Goal: Transaction & Acquisition: Purchase product/service

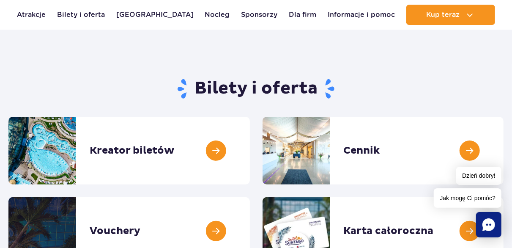
scroll to position [84, 0]
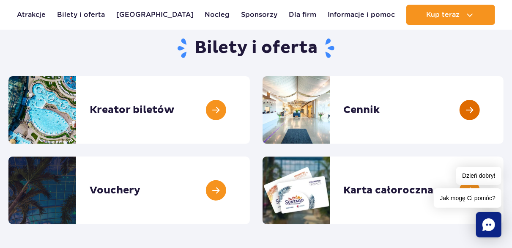
click at [503, 111] on link at bounding box center [503, 110] width 0 height 68
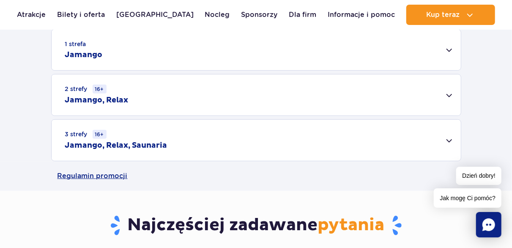
scroll to position [296, 0]
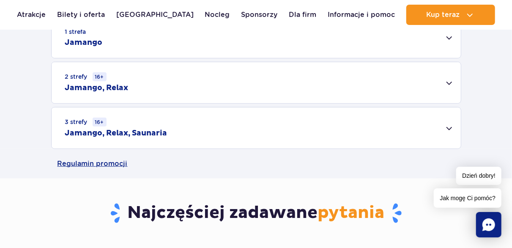
click at [448, 125] on div "3 strefy 16+ Jamango, Relax, Saunaria" at bounding box center [256, 127] width 409 height 41
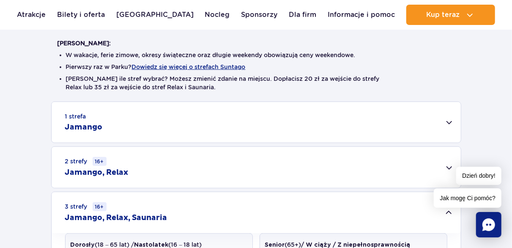
scroll to position [211, 0]
click at [453, 120] on div "1 strefa Jamango" at bounding box center [256, 122] width 409 height 41
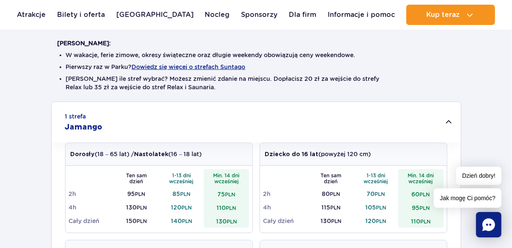
click at [449, 120] on div "1 strefa Jamango" at bounding box center [256, 122] width 409 height 41
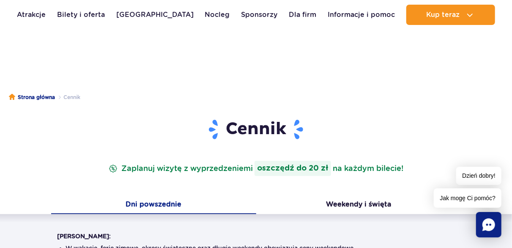
scroll to position [0, 0]
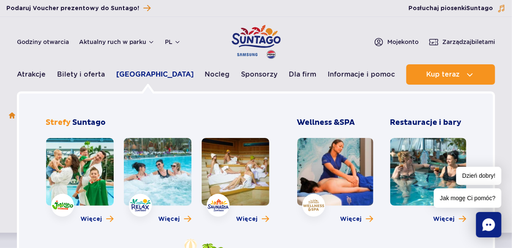
click at [145, 73] on link "[GEOGRAPHIC_DATA]" at bounding box center [154, 74] width 77 height 20
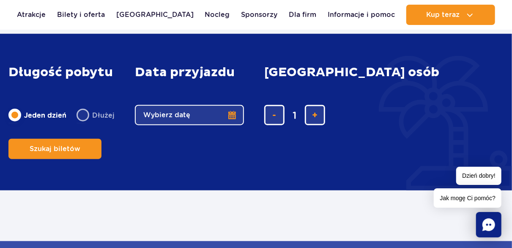
scroll to position [380, 0]
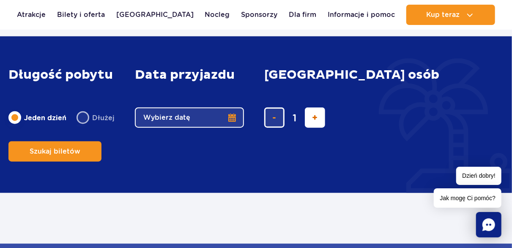
click at [312, 117] on span "dodaj bilet" at bounding box center [314, 117] width 5 height 0
click at [307, 128] on button "dodaj bilet" at bounding box center [315, 117] width 20 height 20
type input "4"
click at [230, 128] on button "Wybierz datę" at bounding box center [189, 117] width 109 height 20
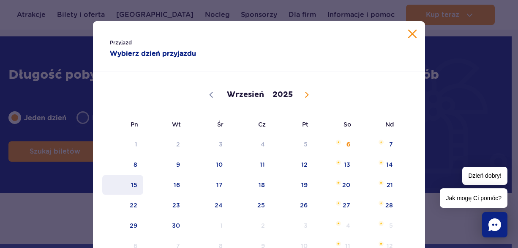
click at [130, 183] on span "15" at bounding box center [122, 184] width 43 height 19
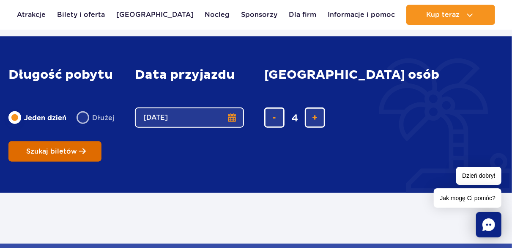
click at [77, 147] on span "Szukaj biletów" at bounding box center [51, 151] width 51 height 8
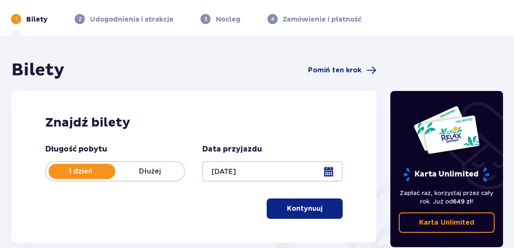
scroll to position [42, 0]
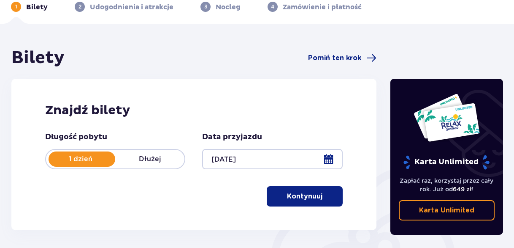
click at [305, 191] on button "Kontynuuj" at bounding box center [305, 196] width 76 height 20
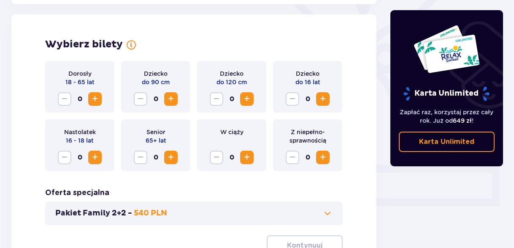
scroll to position [235, 0]
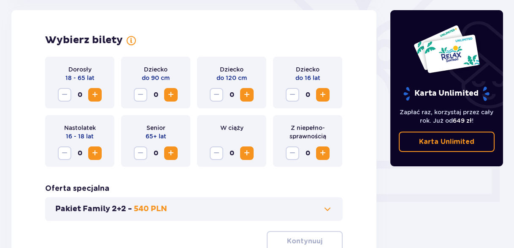
click at [326, 94] on span "Increase" at bounding box center [323, 95] width 10 height 10
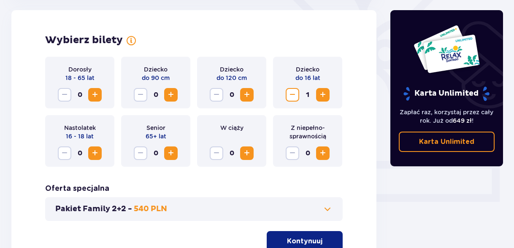
click at [93, 90] on span "Increase" at bounding box center [95, 95] width 10 height 10
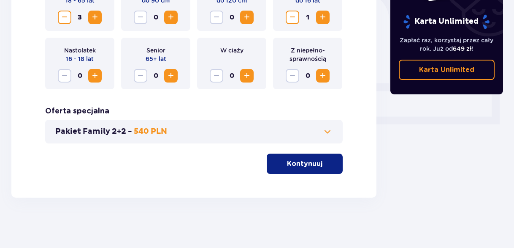
scroll to position [313, 0]
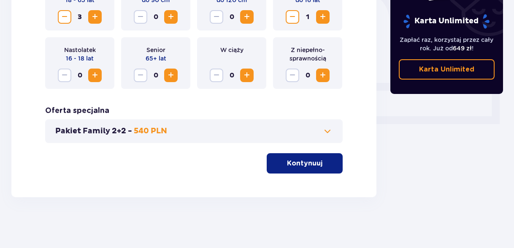
click at [303, 168] on button "Kontynuuj" at bounding box center [305, 163] width 76 height 20
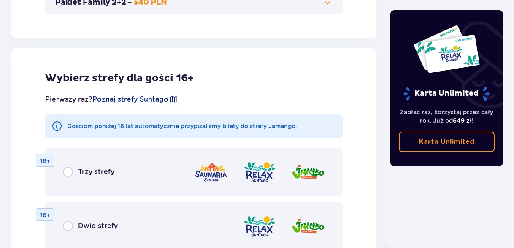
scroll to position [469, 0]
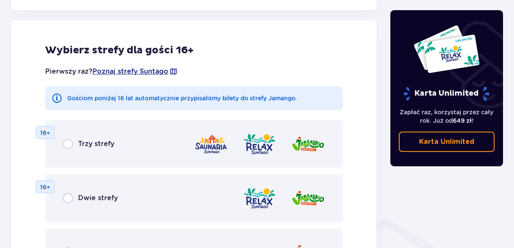
click at [74, 142] on div "Trzy strefy" at bounding box center [89, 144] width 52 height 10
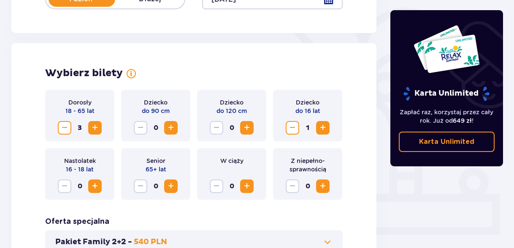
scroll to position [0, 0]
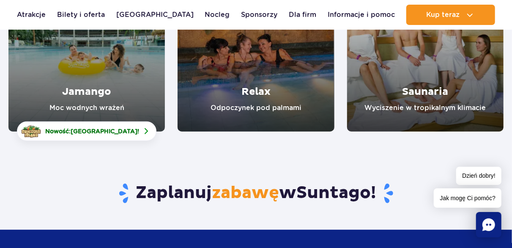
scroll to position [211, 0]
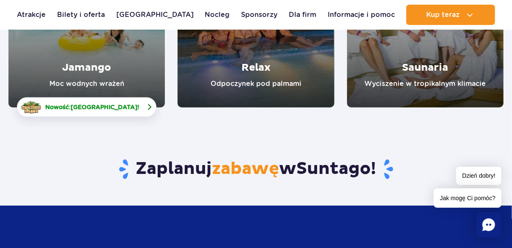
click at [122, 104] on span "[GEOGRAPHIC_DATA]" at bounding box center [104, 106] width 67 height 7
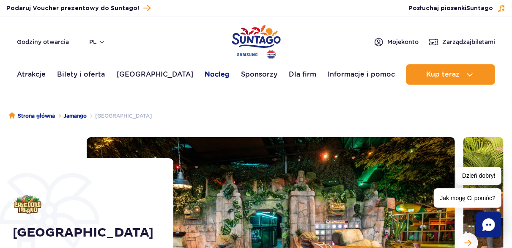
click at [205, 73] on link "Nocleg" at bounding box center [217, 74] width 25 height 20
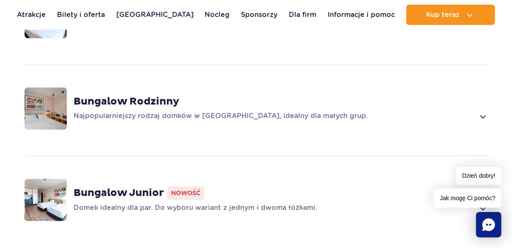
scroll to position [676, 0]
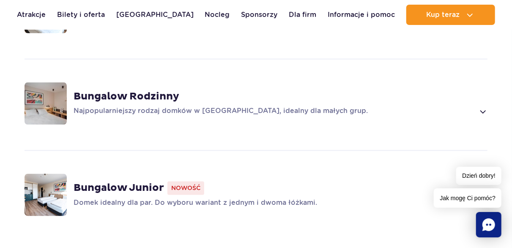
click at [485, 106] on span at bounding box center [482, 111] width 10 height 10
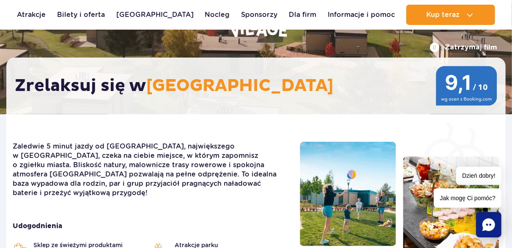
scroll to position [0, 0]
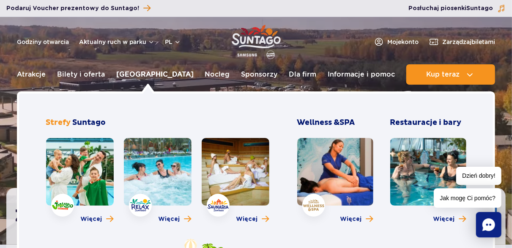
click at [142, 72] on link "[GEOGRAPHIC_DATA]" at bounding box center [154, 74] width 77 height 20
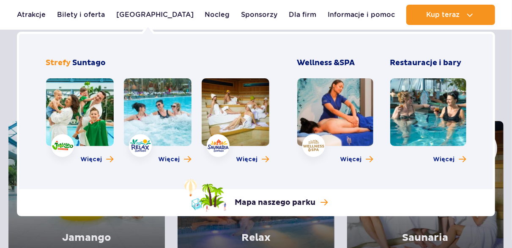
scroll to position [84, 0]
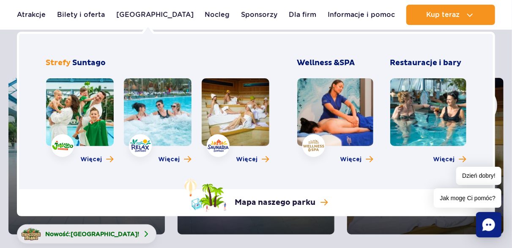
click at [96, 92] on link at bounding box center [80, 112] width 68 height 68
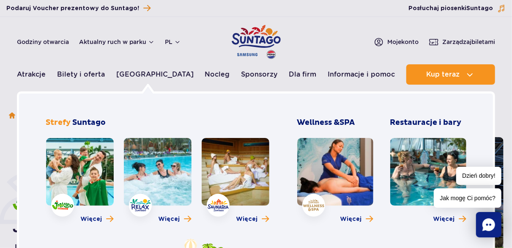
click at [156, 159] on link at bounding box center [158, 172] width 68 height 68
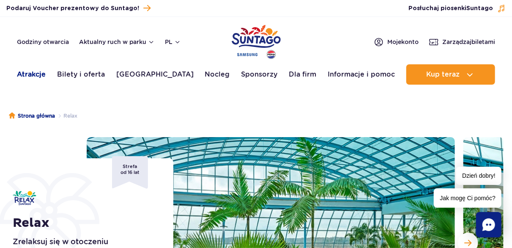
click at [34, 73] on link "Atrakcje" at bounding box center [31, 74] width 29 height 20
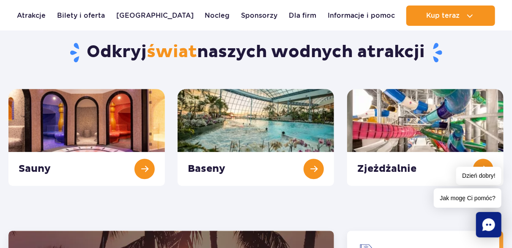
scroll to position [929, 0]
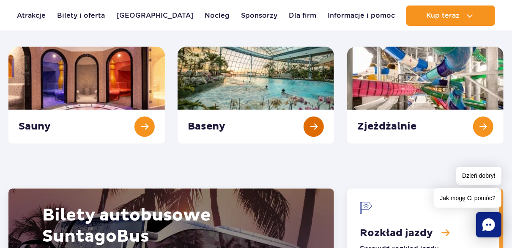
click at [211, 79] on link "Baseny" at bounding box center [255, 94] width 156 height 97
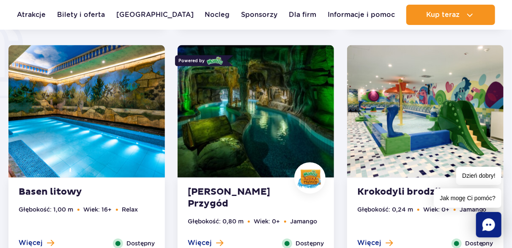
scroll to position [718, 0]
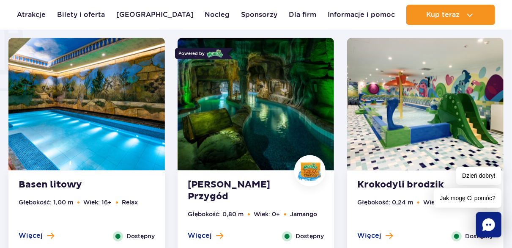
click at [258, 117] on img at bounding box center [255, 104] width 156 height 132
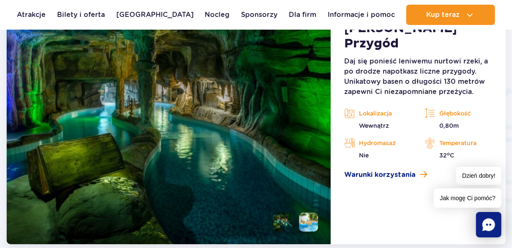
scroll to position [1024, 0]
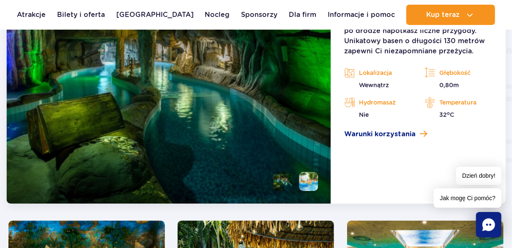
click at [286, 190] on li at bounding box center [282, 180] width 19 height 19
click at [281, 179] on img at bounding box center [282, 180] width 19 height 19
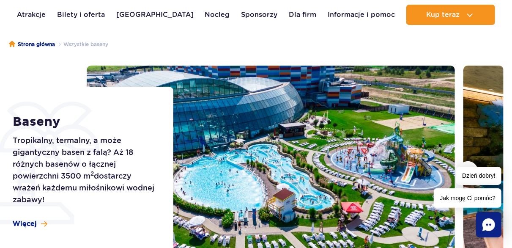
scroll to position [0, 0]
